Goal: Task Accomplishment & Management: Manage account settings

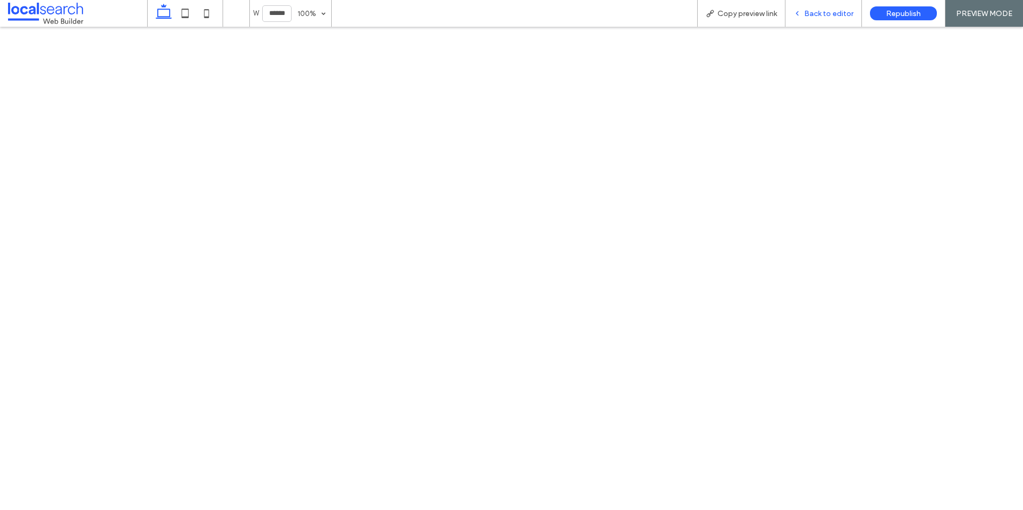
click at [804, 7] on div "Back to editor" at bounding box center [823, 13] width 76 height 27
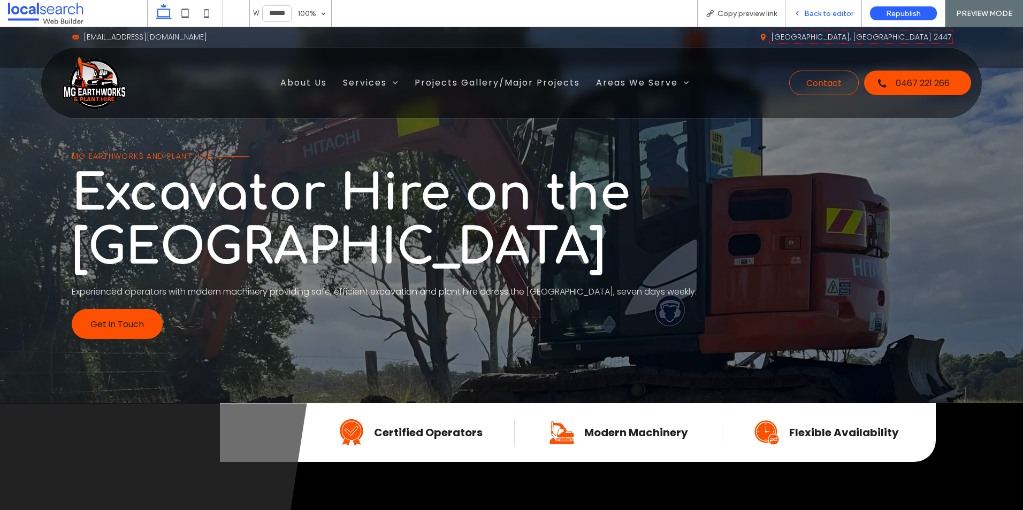
scroll to position [1178, 0]
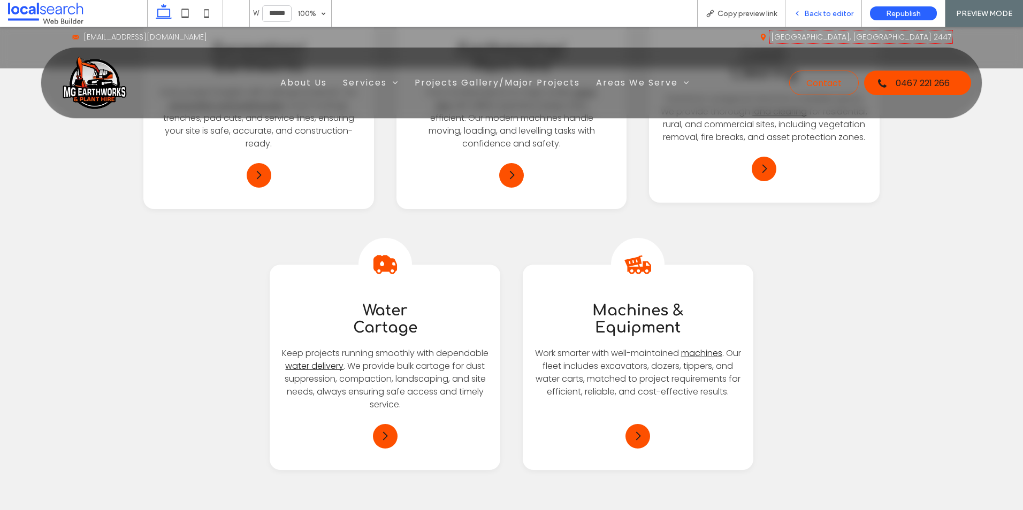
click at [801, 14] on icon at bounding box center [796, 13] width 7 height 7
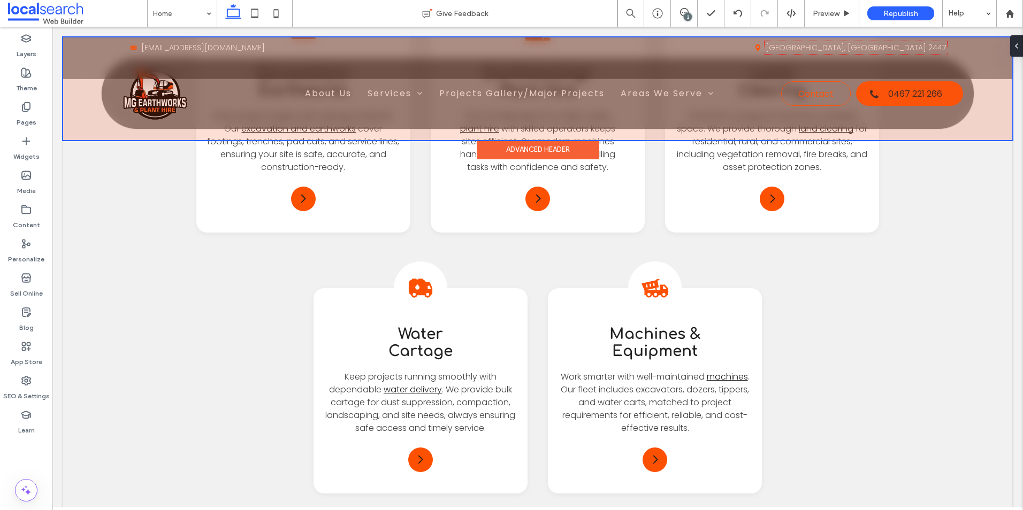
scroll to position [1202, 0]
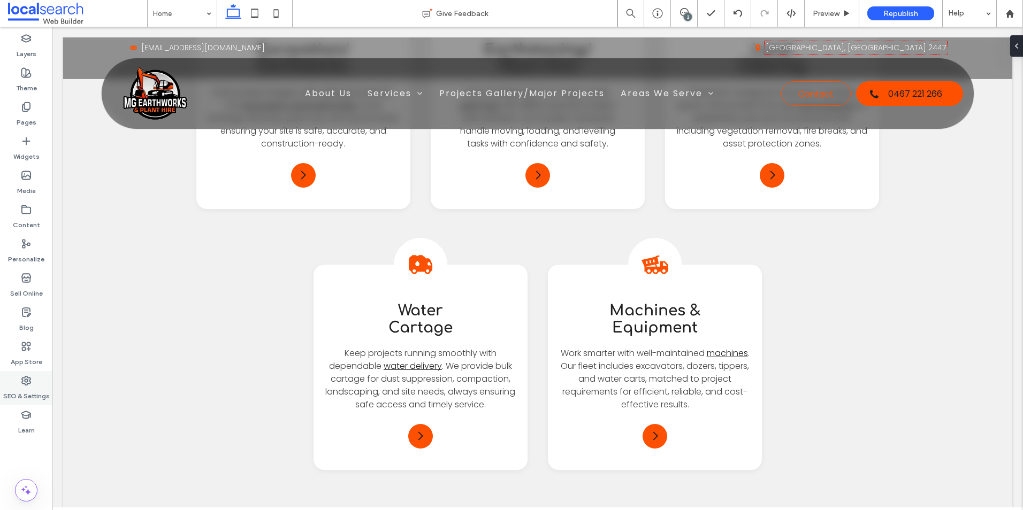
click at [39, 393] on label "SEO & Settings" at bounding box center [26, 393] width 47 height 15
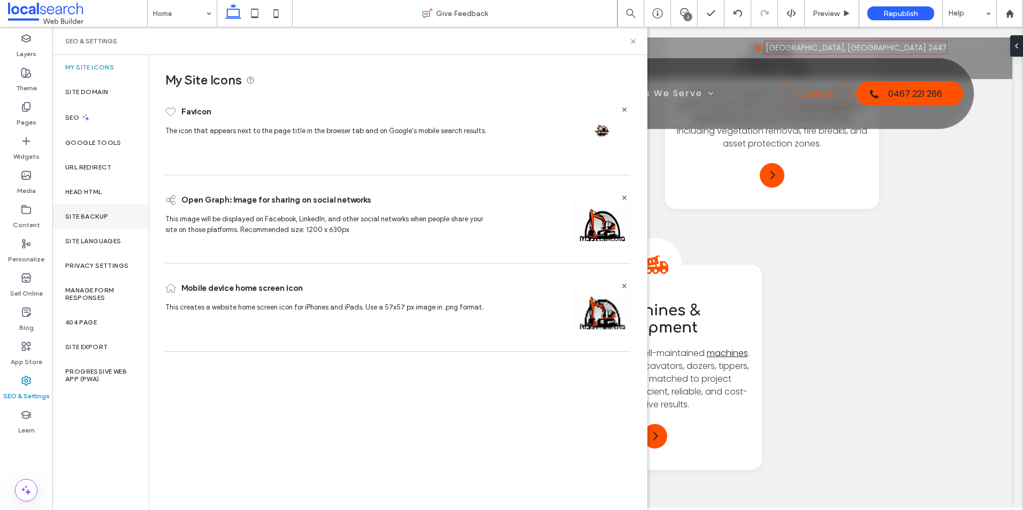
click at [82, 209] on div "Site Backup" at bounding box center [100, 216] width 96 height 25
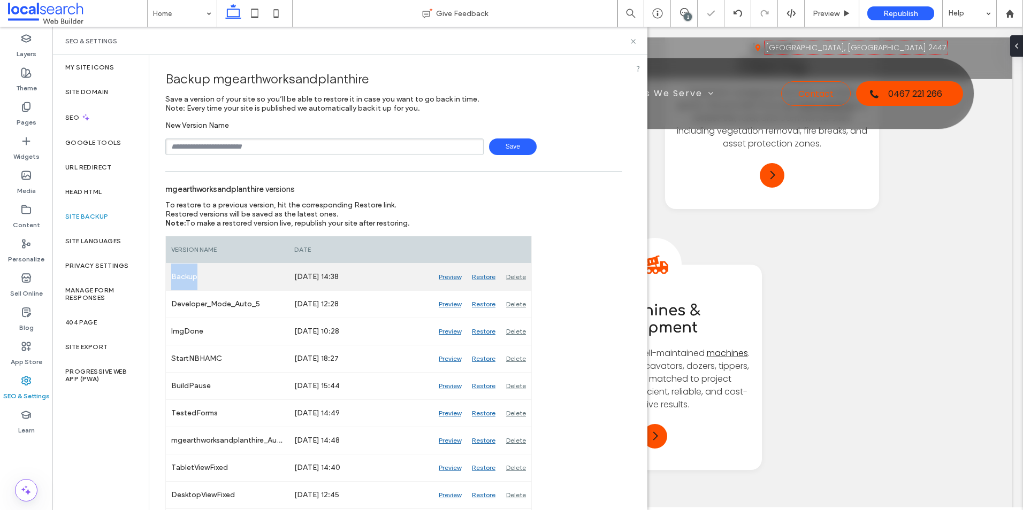
click at [168, 278] on div "Backup" at bounding box center [227, 277] width 123 height 27
copy div "Backup"
click at [521, 274] on div "Delete" at bounding box center [516, 277] width 30 height 27
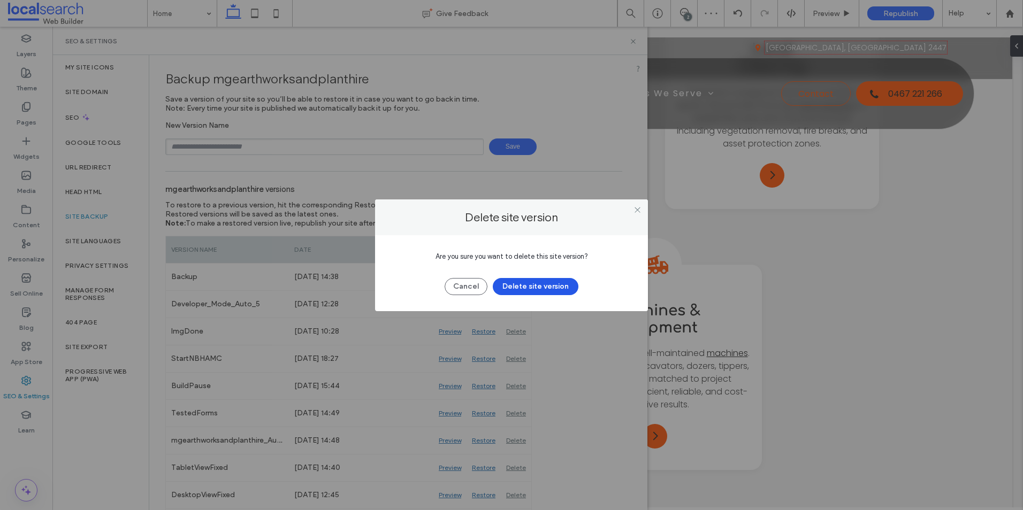
click at [528, 279] on button "Delete site version" at bounding box center [536, 286] width 86 height 17
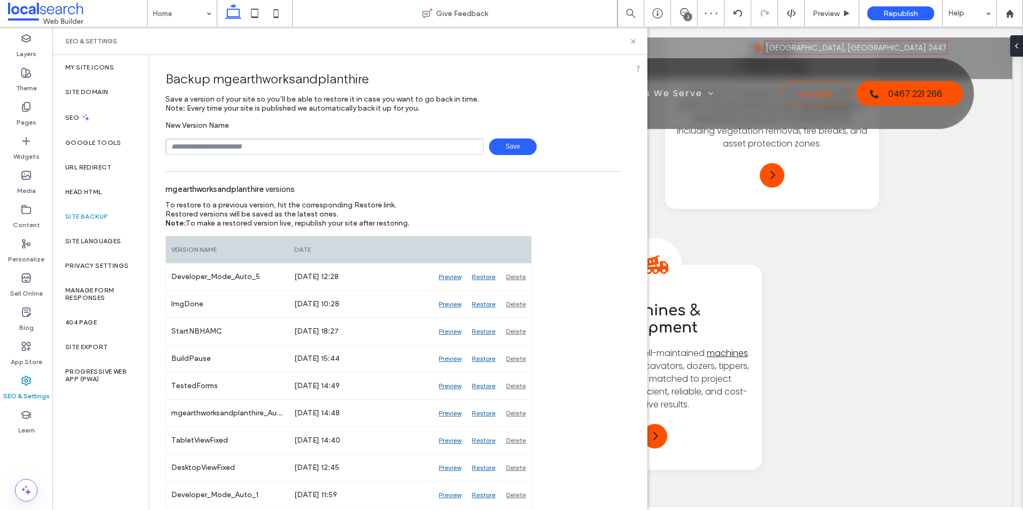
click at [350, 147] on input "text" at bounding box center [324, 147] width 318 height 17
paste input "******"
type input "******"
click at [516, 147] on span "Save" at bounding box center [513, 147] width 48 height 17
drag, startPoint x: 572, startPoint y: 12, endPoint x: 631, endPoint y: 39, distance: 64.6
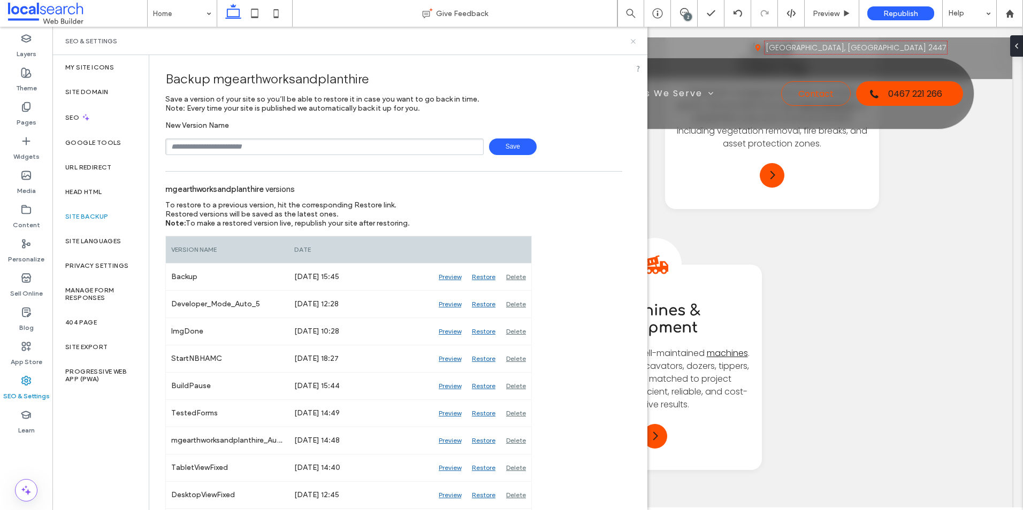
click at [631, 39] on icon at bounding box center [633, 41] width 8 height 8
